Goal: Navigation & Orientation: Find specific page/section

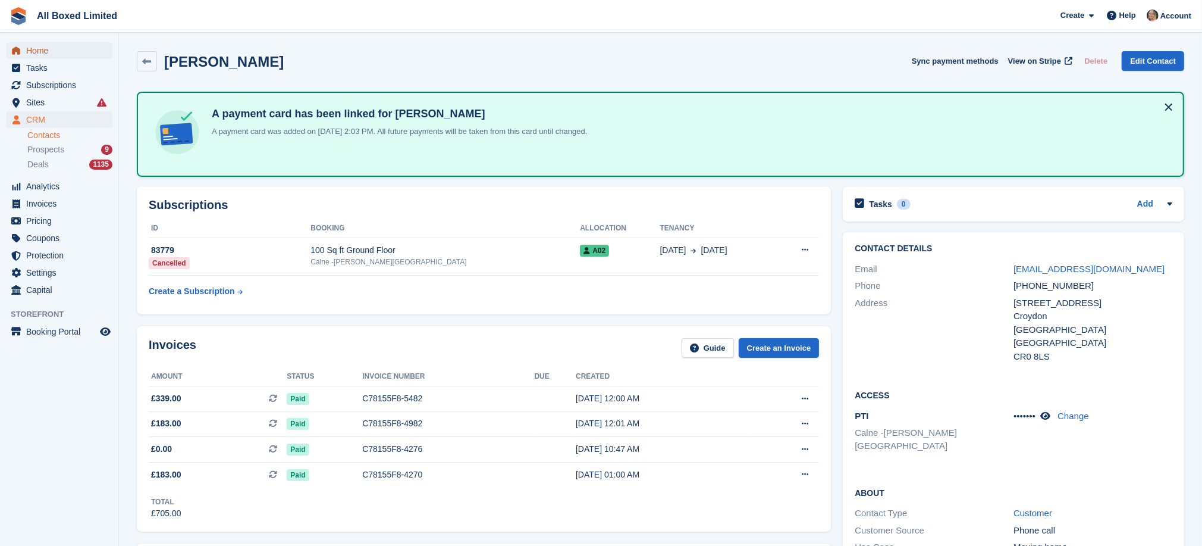
drag, startPoint x: 0, startPoint y: 0, endPoint x: 35, endPoint y: 48, distance: 59.3
click at [35, 48] on span "Home" at bounding box center [61, 50] width 71 height 17
